Goal: Consume media (video, audio)

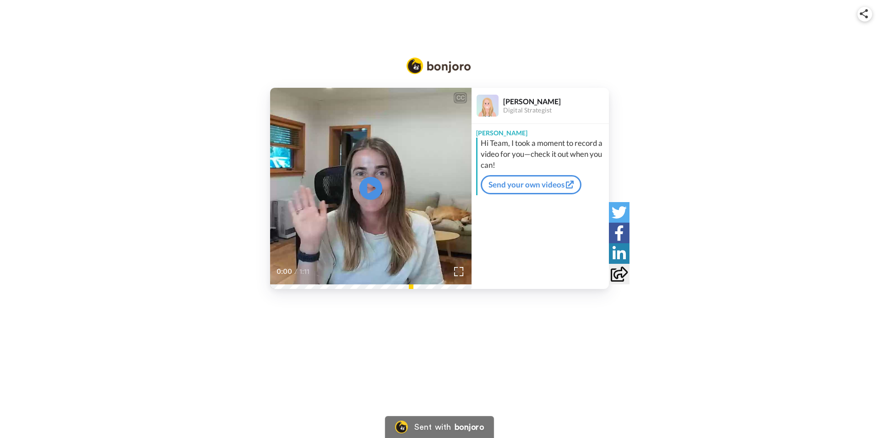
click at [385, 217] on video at bounding box center [370, 188] width 201 height 201
click at [457, 268] on img at bounding box center [459, 272] width 10 height 10
click at [461, 99] on div "CC" at bounding box center [460, 97] width 11 height 9
click at [470, 429] on div "bonjoro" at bounding box center [469, 427] width 29 height 8
